Goal: Navigation & Orientation: Find specific page/section

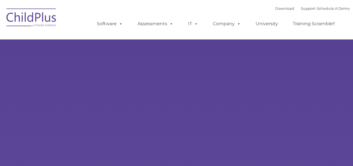
select select "MEDIUM"
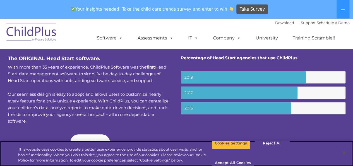
scroll to position [209, 0]
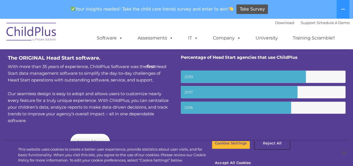
click at [267, 149] on button "Reject All" at bounding box center [272, 143] width 35 height 12
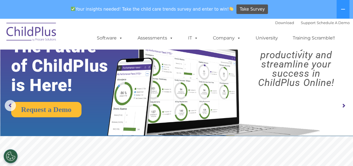
scroll to position [0, 0]
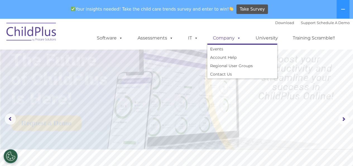
click at [238, 39] on span at bounding box center [238, 37] width 6 height 5
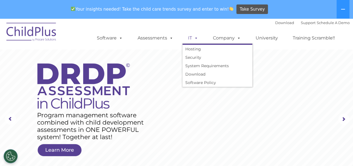
click at [195, 35] on span at bounding box center [195, 37] width 6 height 5
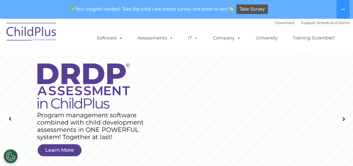
click at [195, 35] on span at bounding box center [195, 37] width 6 height 5
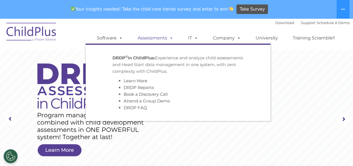
click at [157, 36] on link "Assessments" at bounding box center [155, 37] width 47 height 11
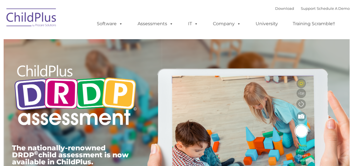
click at [121, 41] on div at bounding box center [75, 43] width 127 height 28
type input ""
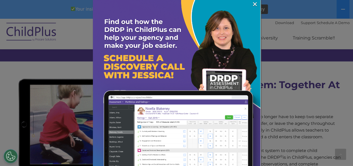
scroll to position [462, 0]
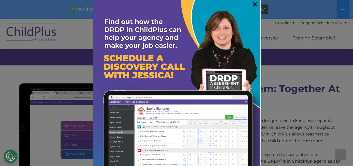
click at [252, 4] on link "×" at bounding box center [255, 4] width 6 height 6
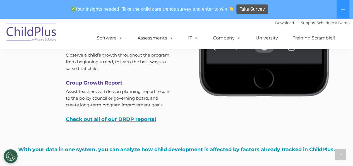
scroll to position [1800, 0]
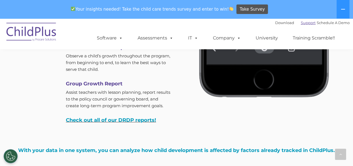
click at [301, 23] on link "Support" at bounding box center [308, 22] width 15 height 4
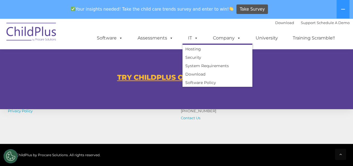
scroll to position [402, 0]
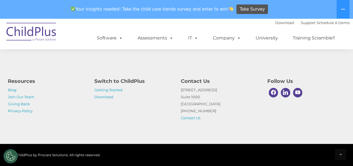
click at [41, 28] on img at bounding box center [32, 33] width 56 height 28
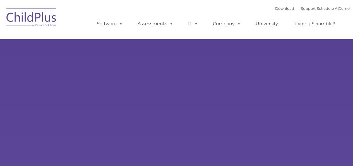
type input ""
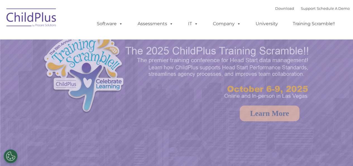
select select "MEDIUM"
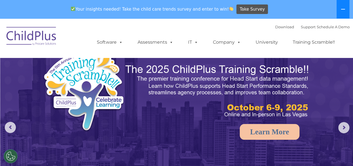
click at [343, 10] on icon at bounding box center [343, 9] width 4 height 4
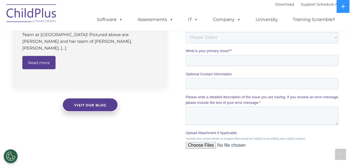
scroll to position [469, 0]
